Goal: Task Accomplishment & Management: Complete application form

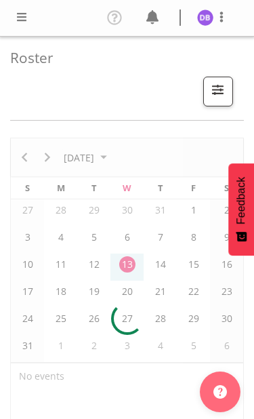
click at [24, 25] on span at bounding box center [22, 17] width 16 height 16
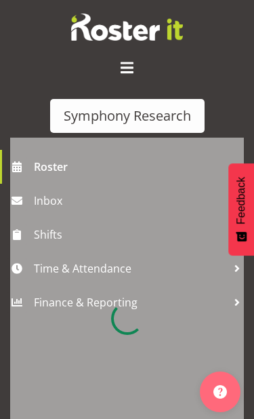
click at [93, 267] on div at bounding box center [127, 319] width 234 height 362
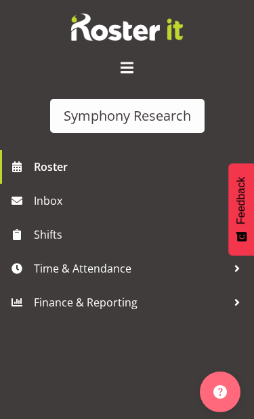
click at [68, 268] on span "Time & Attendance" at bounding box center [130, 268] width 193 height 20
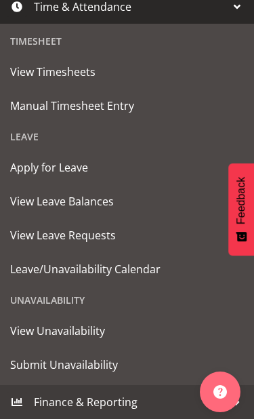
scroll to position [261, 0]
click at [70, 361] on span "Submit Unavailability" at bounding box center [127, 364] width 234 height 20
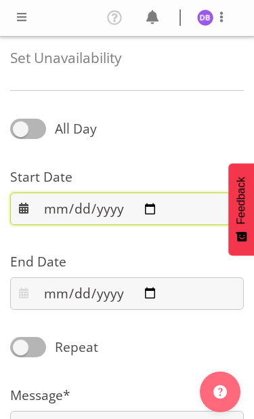
click at [136, 206] on input "[DATE]" at bounding box center [127, 208] width 234 height 33
type input "[DATE]"
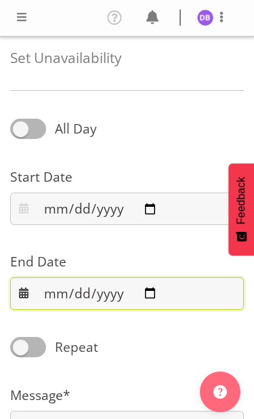
click at [144, 295] on input "[DATE]" at bounding box center [127, 293] width 234 height 33
type input "[DATE]"
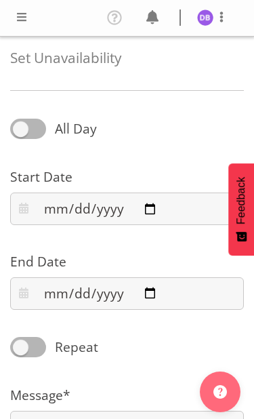
click at [70, 123] on span "All Day" at bounding box center [76, 128] width 42 height 18
click at [19, 125] on input "All Day" at bounding box center [14, 129] width 9 height 9
checkbox input "true"
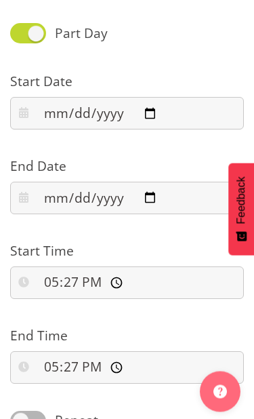
scroll to position [96, 0]
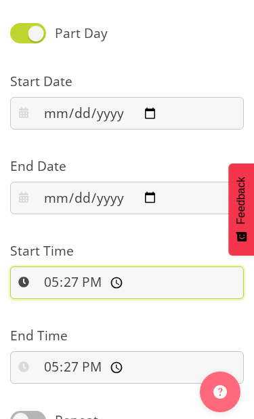
click at [135, 276] on input "17:27:00" at bounding box center [127, 282] width 234 height 33
type input "00:00:00"
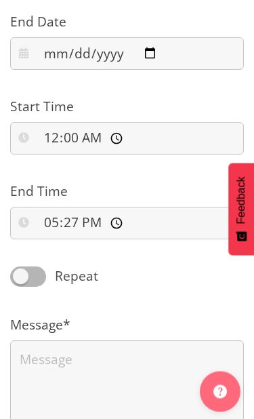
scroll to position [243, 0]
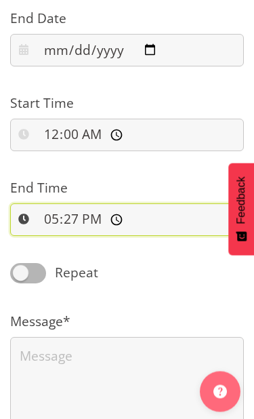
click at [149, 219] on input "17:27:00" at bounding box center [127, 220] width 234 height 33
type input "23:59:00"
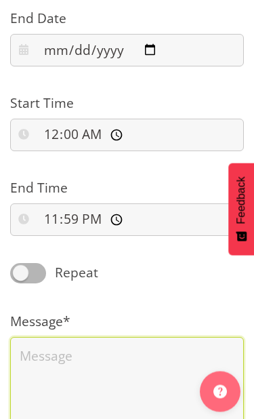
click at [87, 357] on textarea at bounding box center [127, 389] width 234 height 104
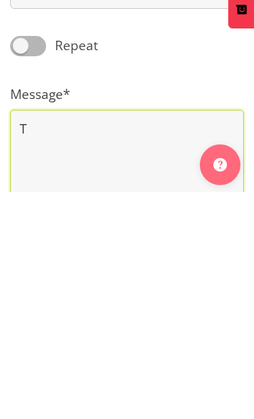
scroll to position [328, 0]
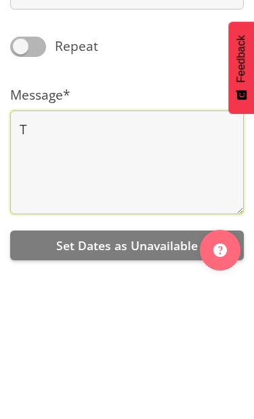
type textarea "T"
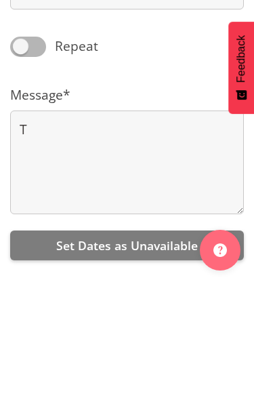
click at [147, 379] on span "Set Dates as Unavailable" at bounding box center [127, 387] width 142 height 16
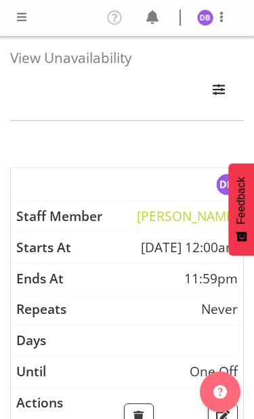
click at [20, 23] on span at bounding box center [22, 17] width 16 height 16
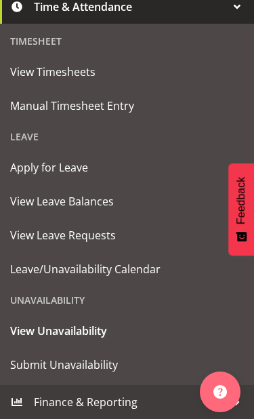
scroll to position [261, 0]
click at [81, 356] on span "Submit Unavailability" at bounding box center [127, 364] width 234 height 20
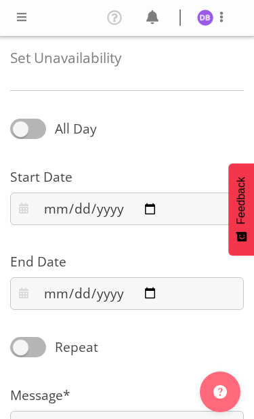
click at [35, 126] on span at bounding box center [28, 129] width 36 height 20
click at [19, 126] on input "All Day" at bounding box center [14, 129] width 9 height 9
checkbox input "true"
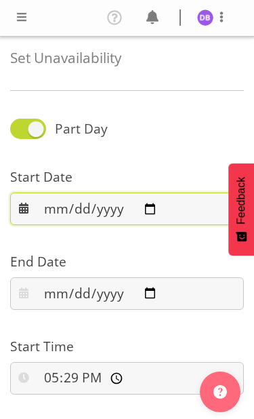
click at [138, 209] on input "[DATE]" at bounding box center [127, 208] width 234 height 33
type input "2025-08-23"
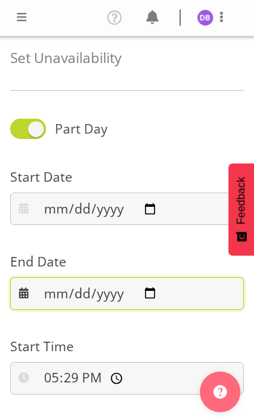
click at [138, 297] on input "[DATE]" at bounding box center [127, 293] width 234 height 33
type input "2025-08-23"
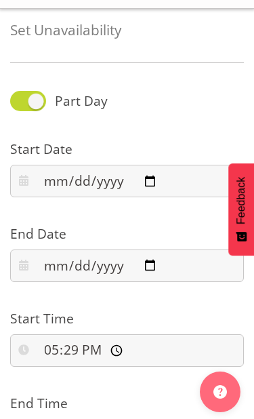
scroll to position [28, 0]
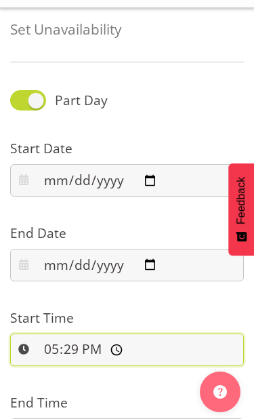
click at [152, 349] on input "17:29:00" at bounding box center [127, 349] width 234 height 33
type input "00:00:00"
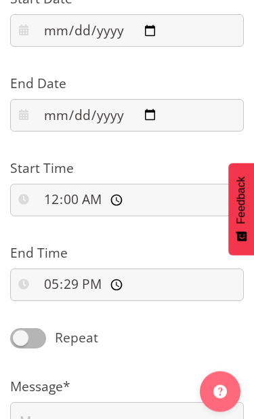
scroll to position [178, 0]
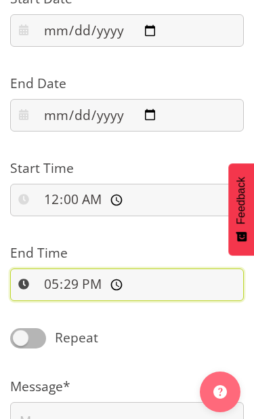
click at [134, 287] on input "17:29:00" at bounding box center [127, 284] width 234 height 33
type input "23:59:00"
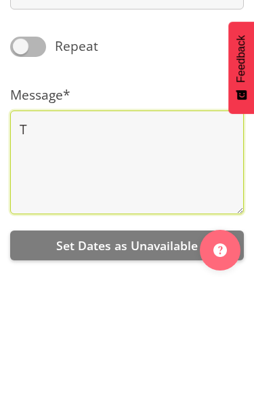
type textarea "T"
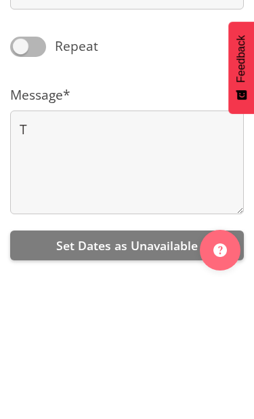
click at [140, 379] on span "Set Dates as Unavailable" at bounding box center [127, 387] width 142 height 16
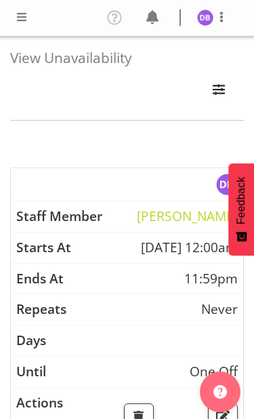
click at [28, 17] on span at bounding box center [22, 17] width 16 height 16
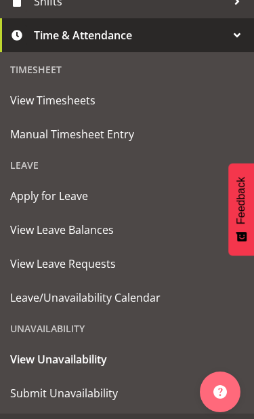
scroll to position [252, 0]
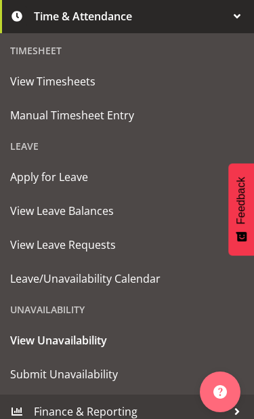
click at [75, 370] on span "Submit Unavailability" at bounding box center [127, 374] width 234 height 20
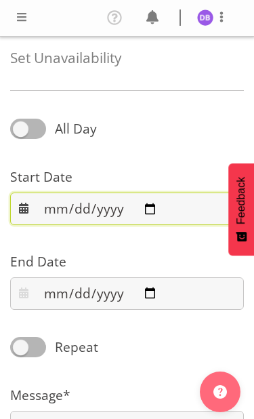
click at [139, 214] on input "[DATE]" at bounding box center [127, 208] width 234 height 33
type input "[DATE]"
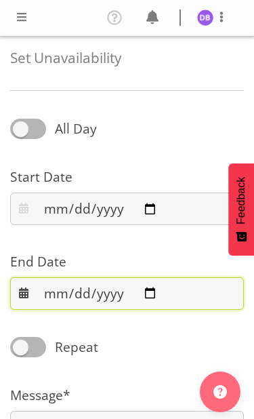
click at [153, 295] on input "[DATE]" at bounding box center [127, 293] width 234 height 33
type input "[DATE]"
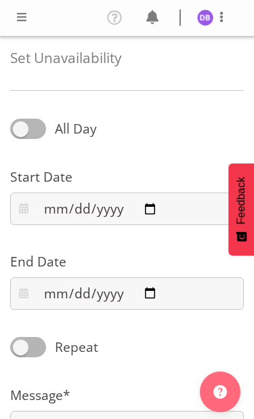
click at [28, 131] on span at bounding box center [28, 129] width 36 height 20
click at [19, 131] on input "All Day" at bounding box center [14, 129] width 9 height 9
checkbox input "true"
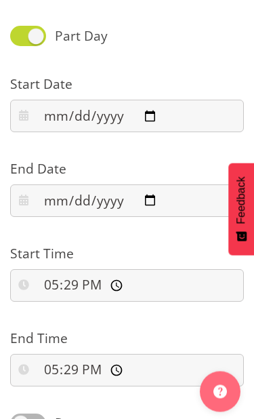
scroll to position [92, 0]
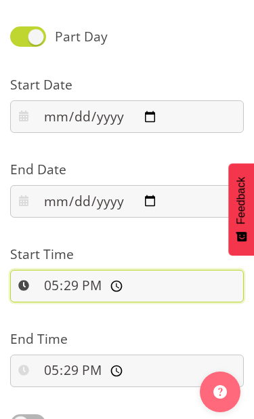
click at [148, 287] on input "17:29:00" at bounding box center [127, 286] width 234 height 33
type input "00:00:00"
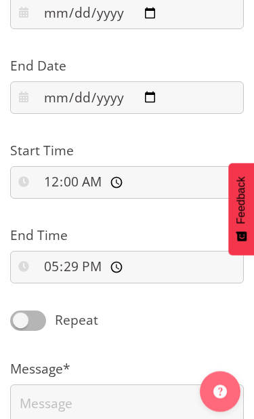
scroll to position [196, 0]
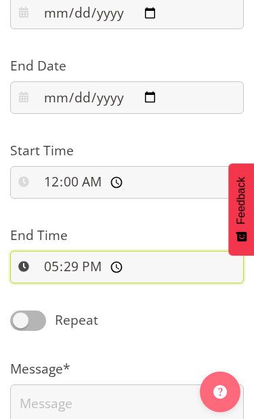
click at [200, 265] on input "17:29:00" at bounding box center [127, 267] width 234 height 33
click at [140, 265] on input "17:29:00" at bounding box center [127, 267] width 234 height 33
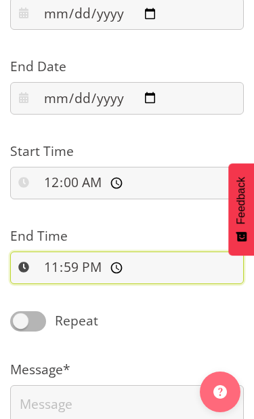
type input "23:59:00"
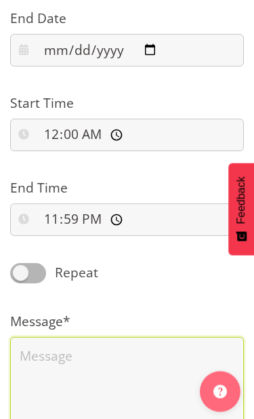
click at [79, 360] on textarea at bounding box center [127, 389] width 234 height 104
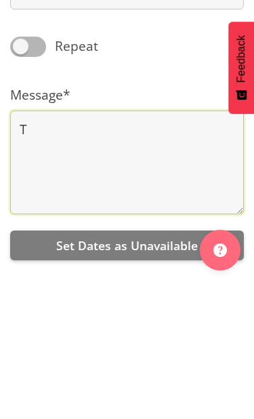
type textarea "T"
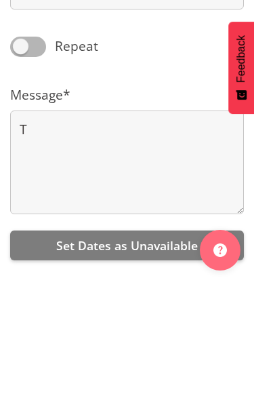
click at [123, 379] on span "Set Dates as Unavailable" at bounding box center [127, 387] width 142 height 16
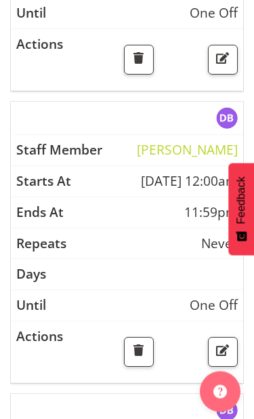
scroll to position [1234, 0]
click at [228, 358] on span "button" at bounding box center [223, 350] width 18 height 18
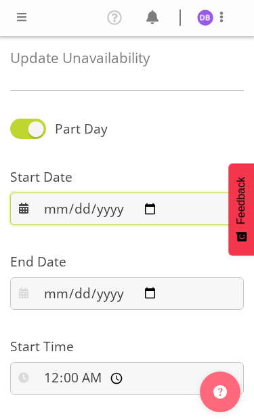
click at [115, 209] on input "2025-08-23" at bounding box center [127, 208] width 234 height 33
type input "2025-08-22"
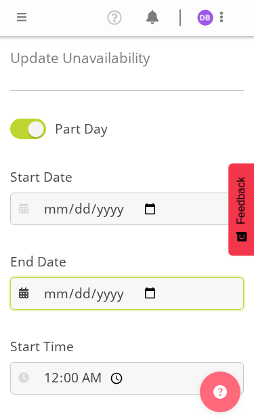
click at [148, 290] on input "2025-08-23" at bounding box center [127, 293] width 234 height 33
type input "2025-08-22"
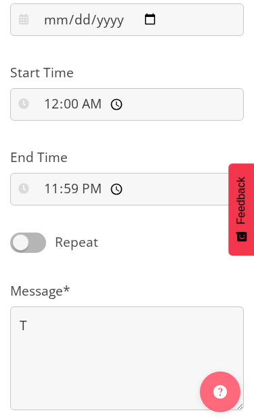
scroll to position [328, 0]
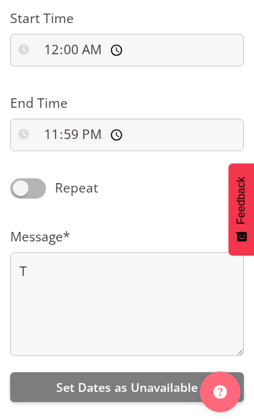
click at [129, 392] on span "Set Dates as Unavailable" at bounding box center [127, 387] width 142 height 16
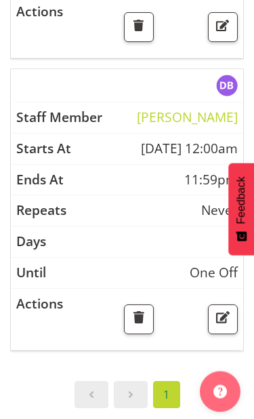
scroll to position [1566, 0]
click at [225, 327] on span "button" at bounding box center [223, 318] width 18 height 18
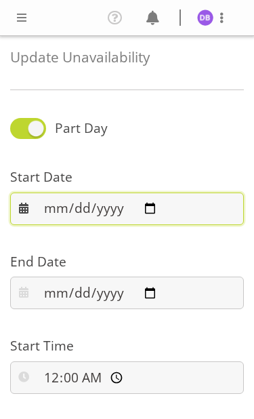
click at [133, 213] on input "2025-08-24" at bounding box center [127, 208] width 234 height 33
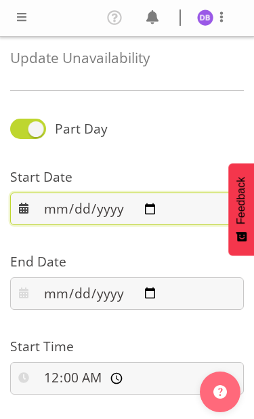
type input "2025-08-23"
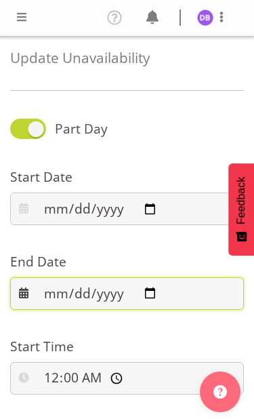
click at [136, 290] on input "2025-08-24" at bounding box center [127, 293] width 234 height 33
type input "2025-08-23"
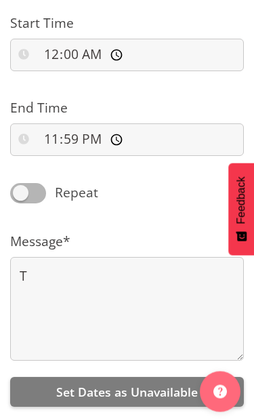
scroll to position [328, 0]
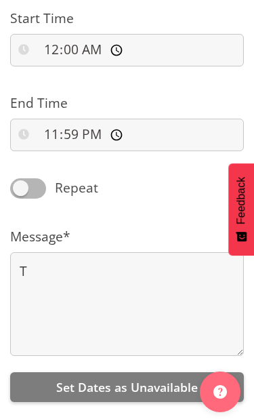
click at [137, 385] on span "Set Dates as Unavailable" at bounding box center [127, 387] width 142 height 16
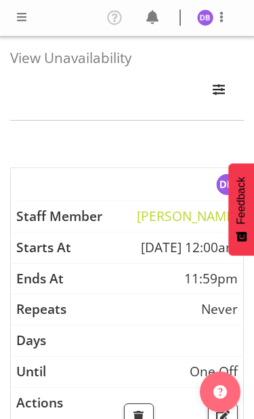
click at [28, 18] on span at bounding box center [22, 17] width 16 height 16
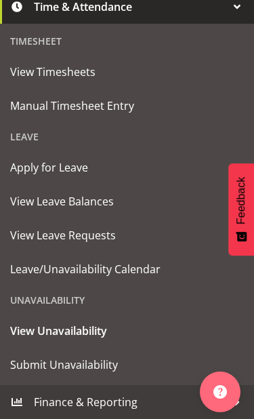
scroll to position [261, 0]
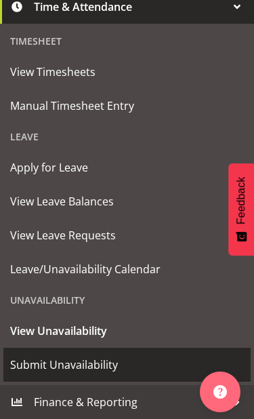
click at [77, 362] on span "Submit Unavailability" at bounding box center [127, 364] width 234 height 20
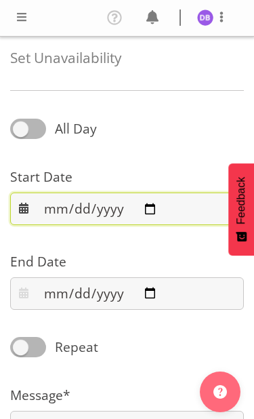
click at [142, 205] on input "2025-08-13" at bounding box center [127, 208] width 234 height 33
type input "2025-08-24"
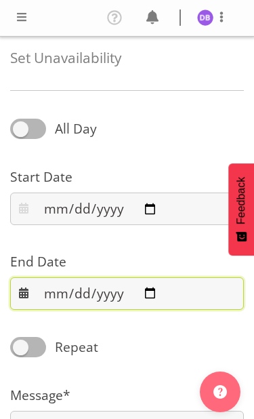
click at [140, 295] on input "2025-08-13" at bounding box center [127, 293] width 234 height 33
type input "2025-08-24"
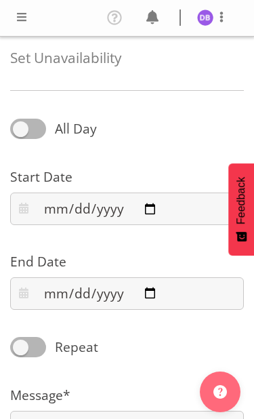
click at [66, 129] on span "All Day" at bounding box center [76, 128] width 42 height 18
click at [19, 129] on input "All Day" at bounding box center [14, 129] width 9 height 9
checkbox input "true"
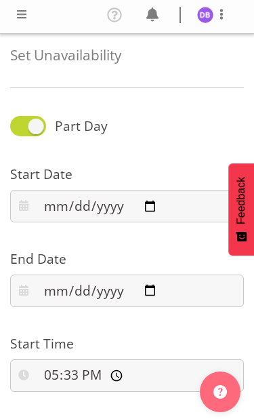
scroll to position [45, 0]
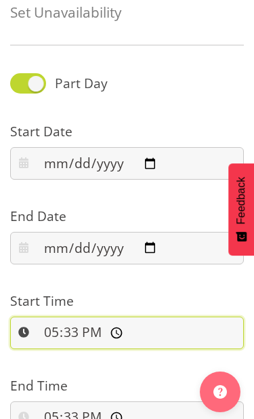
click at [141, 335] on input "17:33:00" at bounding box center [127, 332] width 234 height 33
type input "00:00:00"
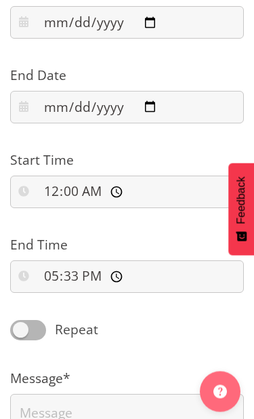
scroll to position [184, 0]
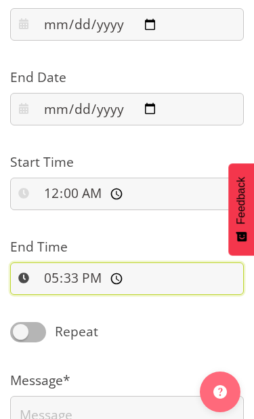
click at [146, 280] on input "17:33:00" at bounding box center [127, 278] width 234 height 33
type input "23:59:00"
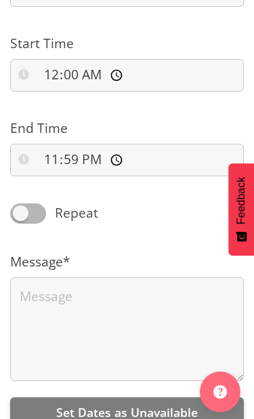
scroll to position [328, 0]
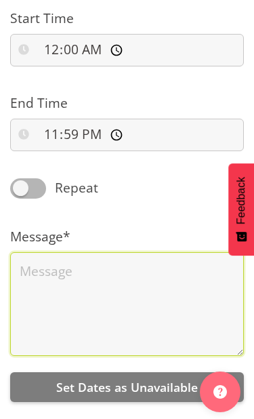
click at [110, 276] on textarea at bounding box center [127, 304] width 234 height 104
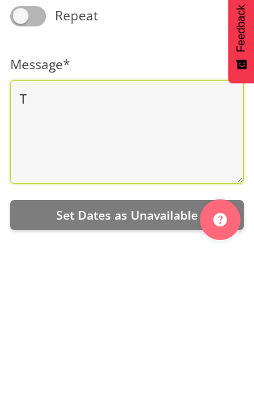
type textarea "T"
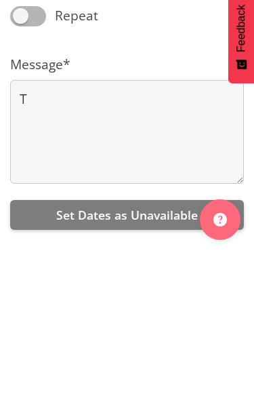
click at [143, 379] on span "Set Dates as Unavailable" at bounding box center [127, 387] width 142 height 16
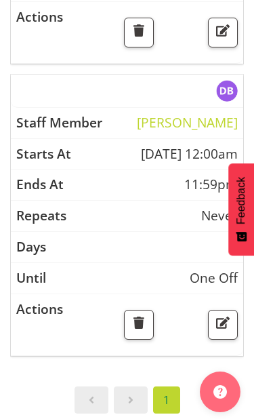
scroll to position [1874, 0]
